Goal: Transaction & Acquisition: Book appointment/travel/reservation

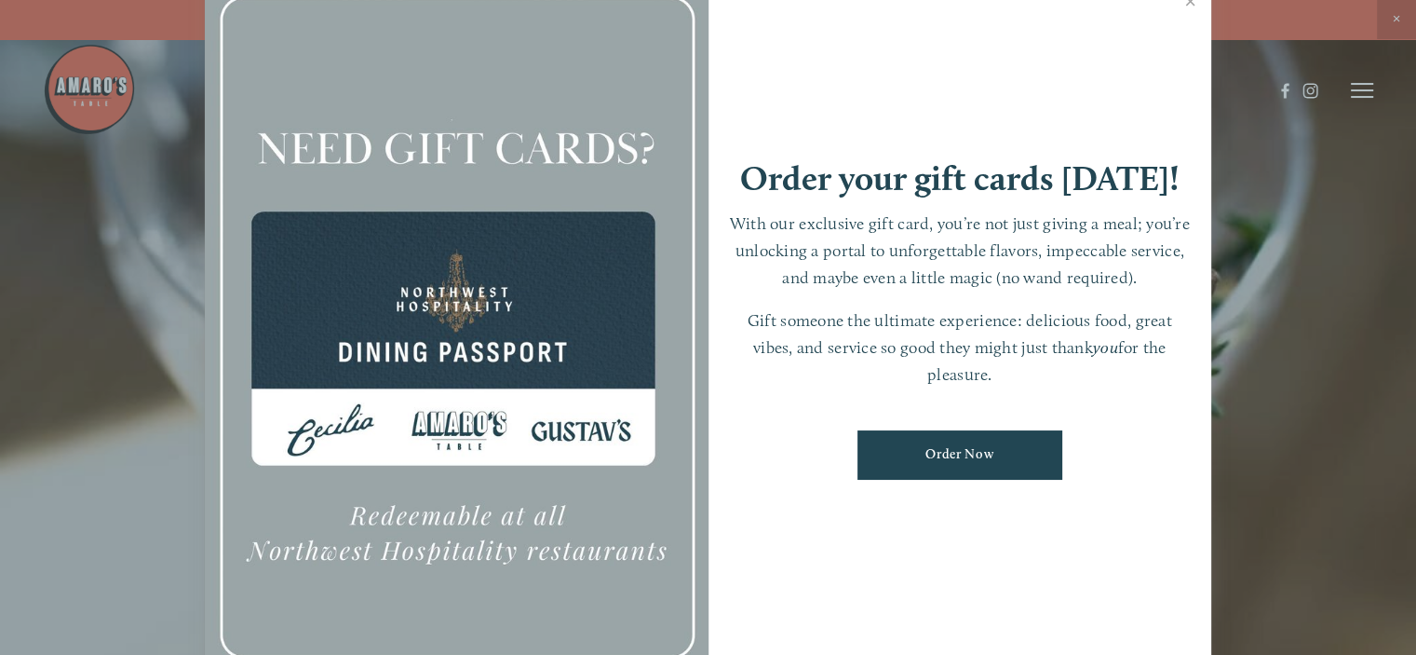
click at [1346, 96] on div at bounding box center [708, 327] width 1416 height 655
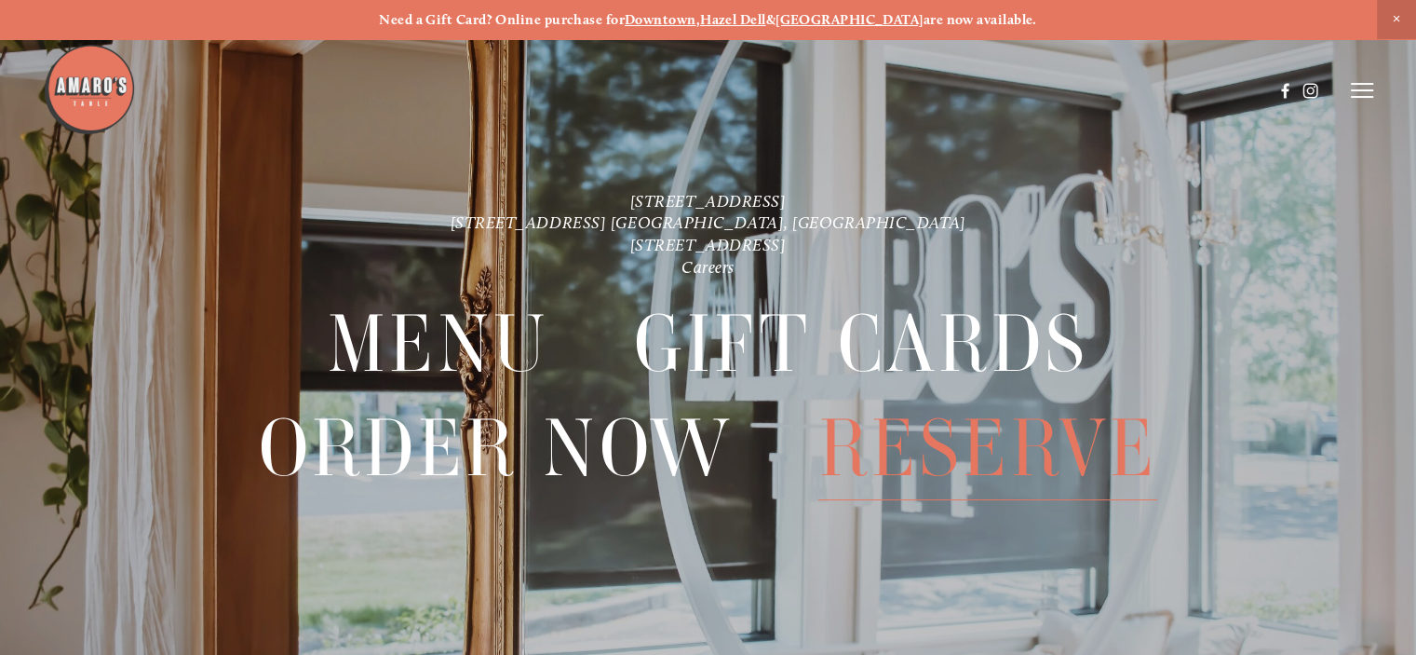
click at [978, 446] on span "Reserve" at bounding box center [987, 448] width 339 height 103
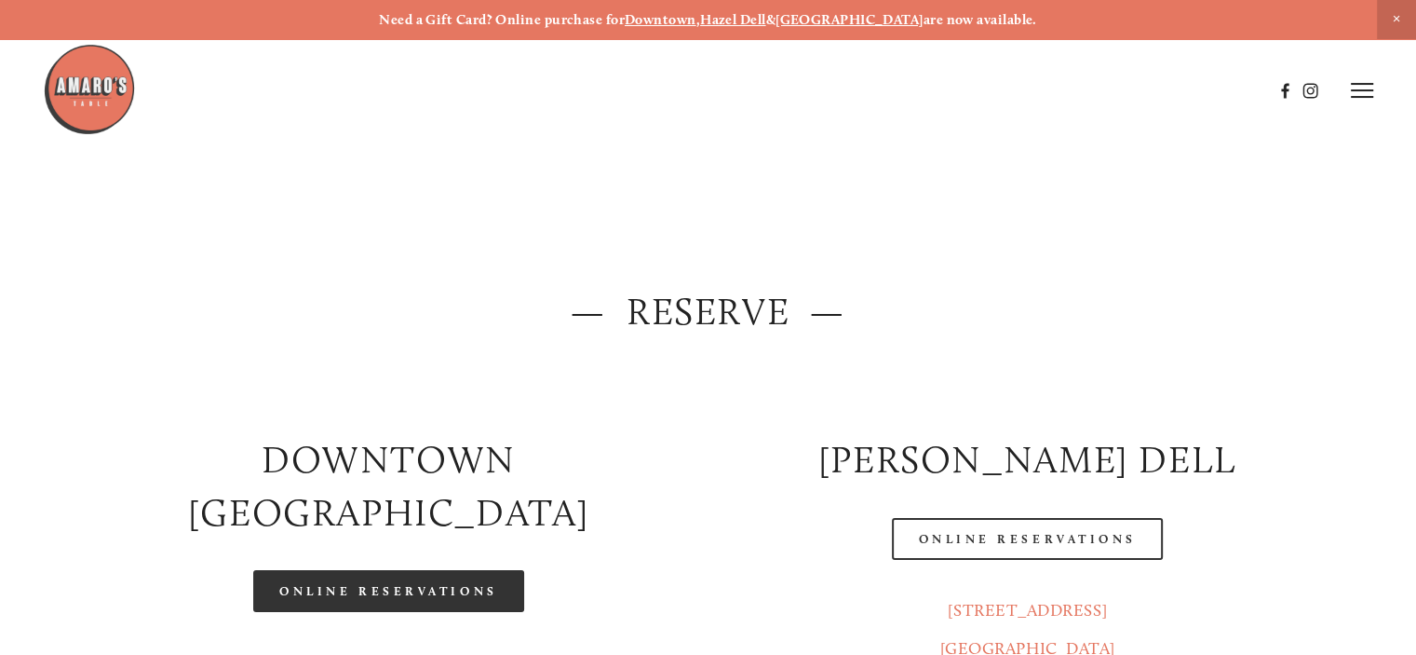
click at [455, 570] on link "Online Reservations" at bounding box center [388, 591] width 270 height 42
